Goal: Task Accomplishment & Management: Manage account settings

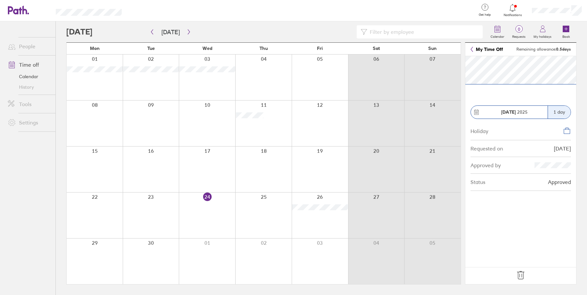
click at [517, 274] on icon at bounding box center [520, 275] width 10 height 10
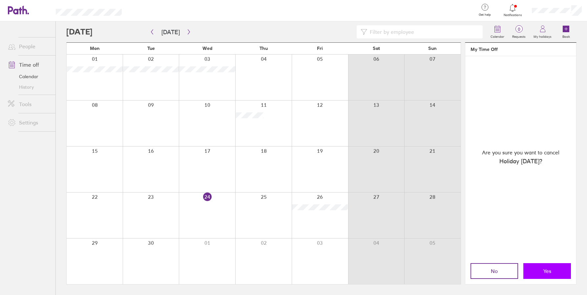
click at [535, 271] on button "Yes" at bounding box center [547, 271] width 48 height 16
